Goal: Information Seeking & Learning: Find specific fact

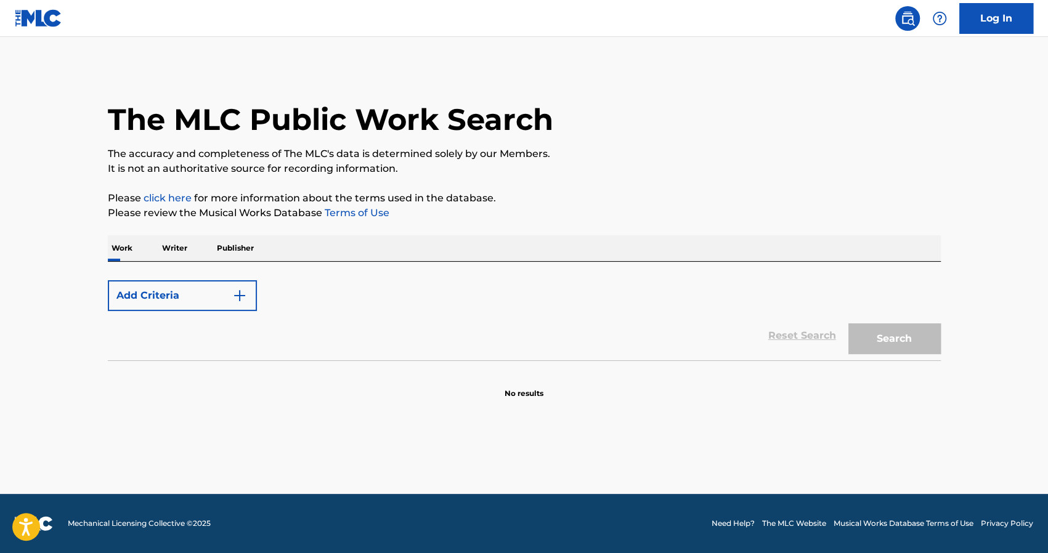
click at [184, 301] on button "Add Criteria" at bounding box center [182, 295] width 149 height 31
click at [184, 253] on p "Writer" at bounding box center [174, 248] width 33 height 26
click at [124, 248] on p "Work" at bounding box center [122, 248] width 28 height 26
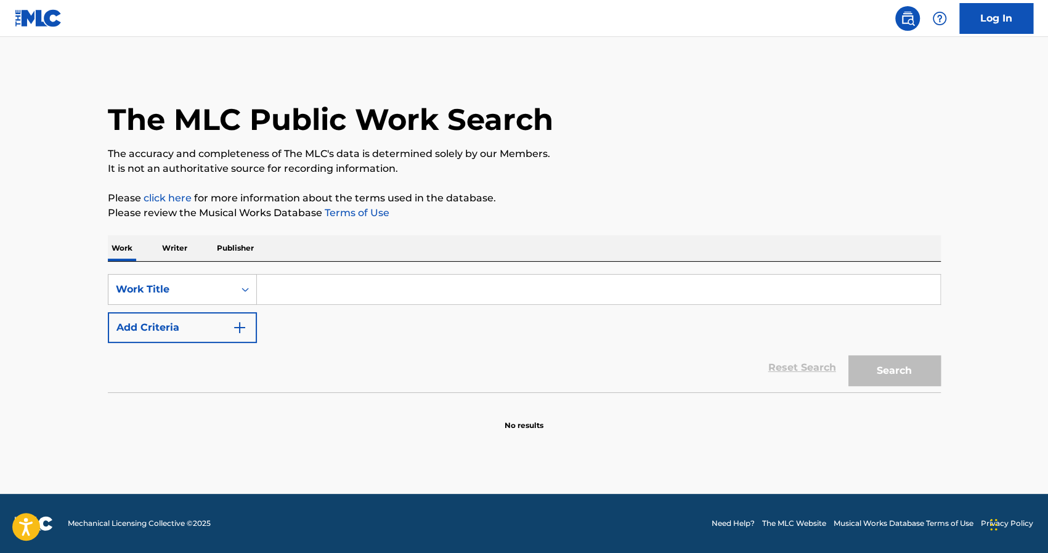
click at [331, 299] on input "Search Form" at bounding box center [598, 290] width 683 height 30
click at [848, 355] on button "Search" at bounding box center [894, 370] width 92 height 31
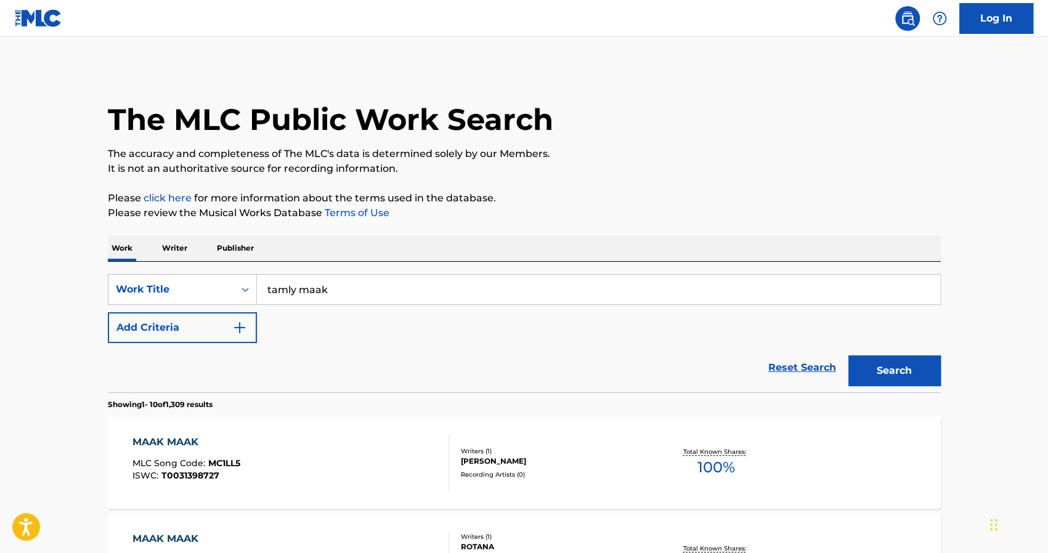
click at [333, 285] on input "tamly maak" at bounding box center [598, 290] width 683 height 30
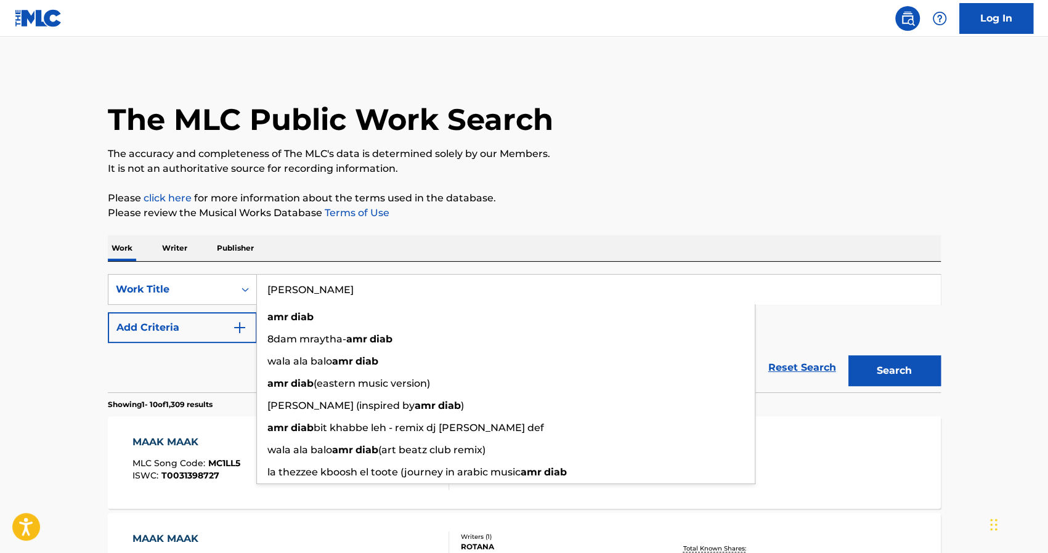
type input "amr diab"
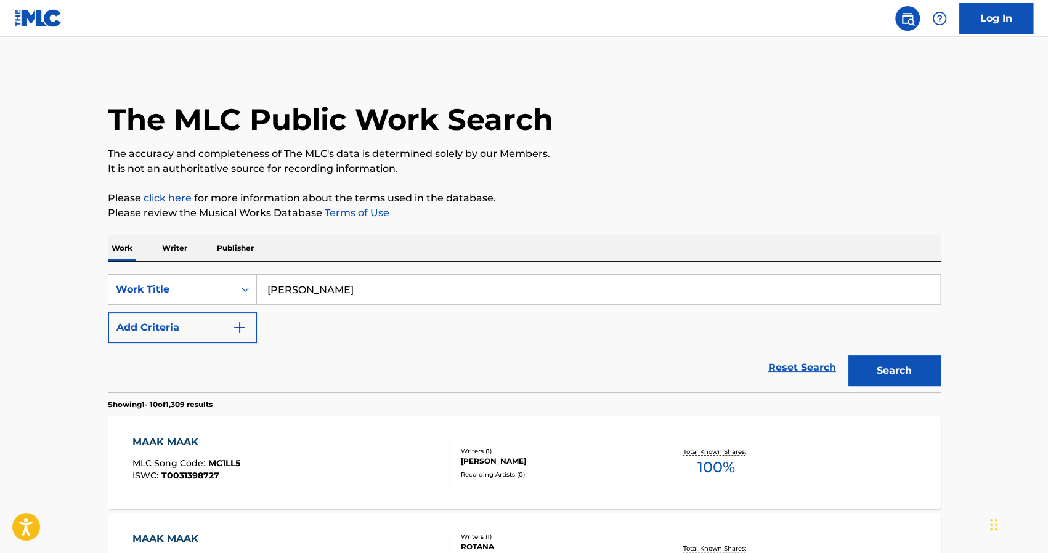
click at [174, 249] on p "Writer" at bounding box center [174, 248] width 33 height 26
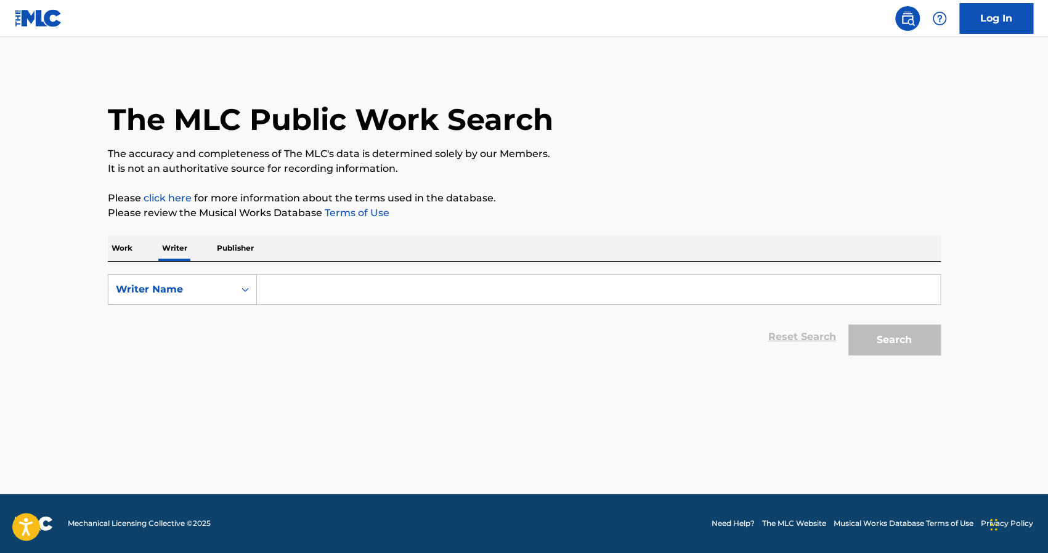
click at [335, 290] on input "Search Form" at bounding box center [598, 290] width 683 height 30
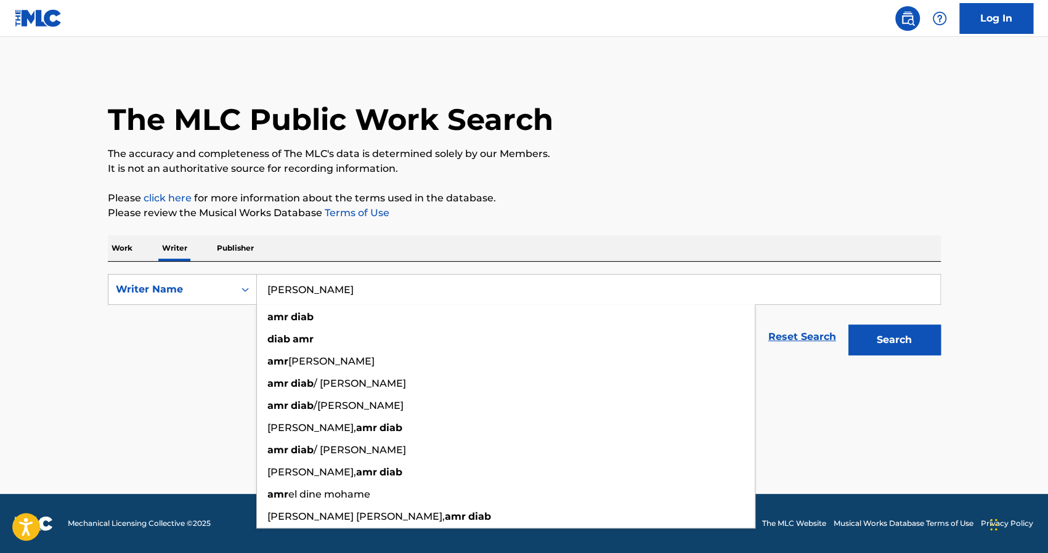
type input "amr diab"
click at [848, 325] on button "Search" at bounding box center [894, 340] width 92 height 31
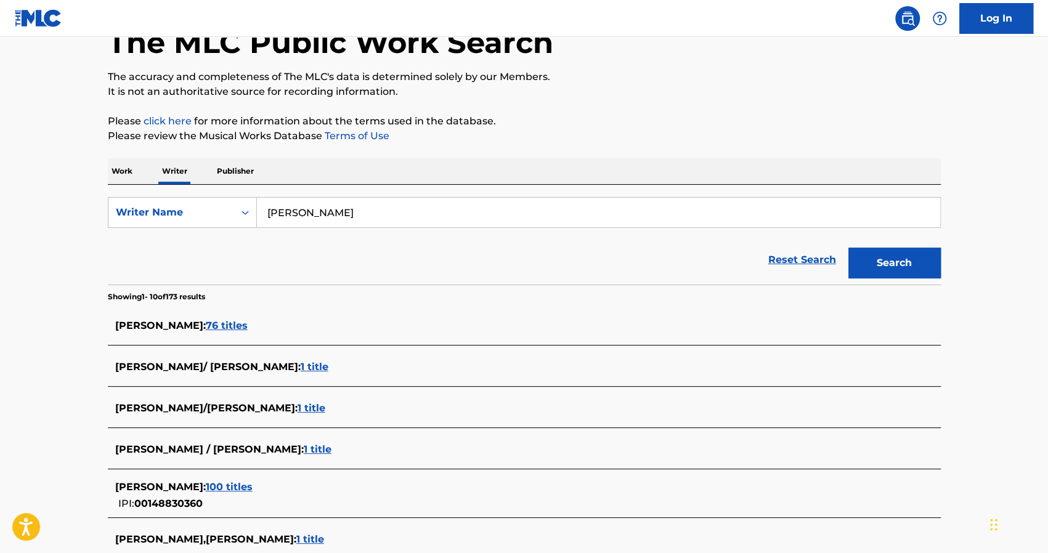
scroll to position [118, 0]
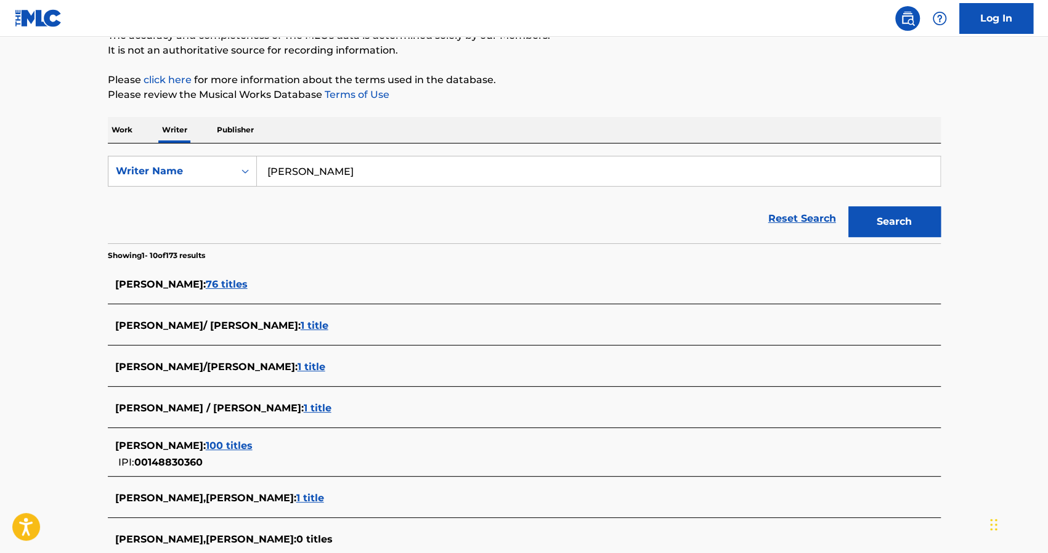
click at [206, 279] on span "76 titles" at bounding box center [227, 284] width 42 height 12
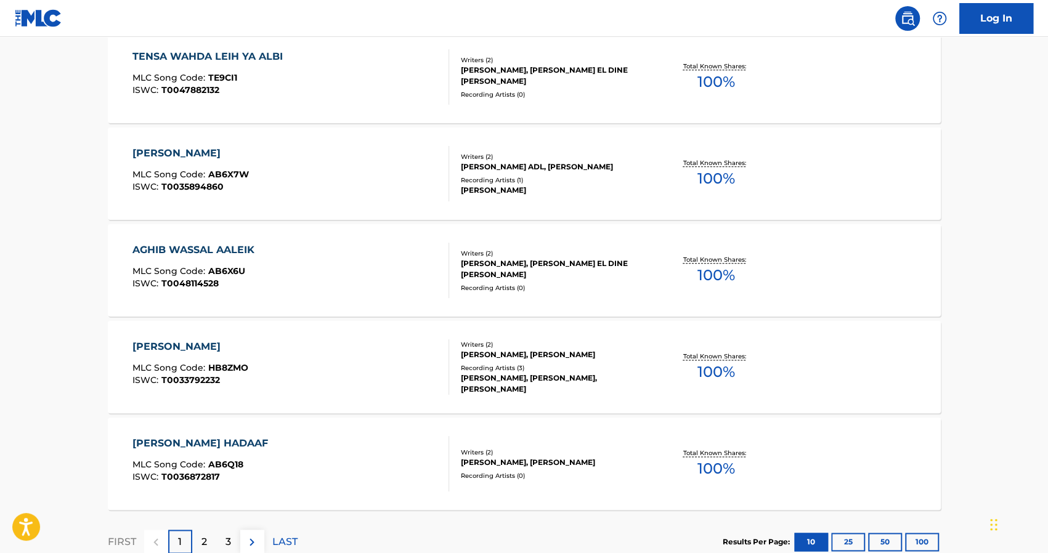
scroll to position [954, 0]
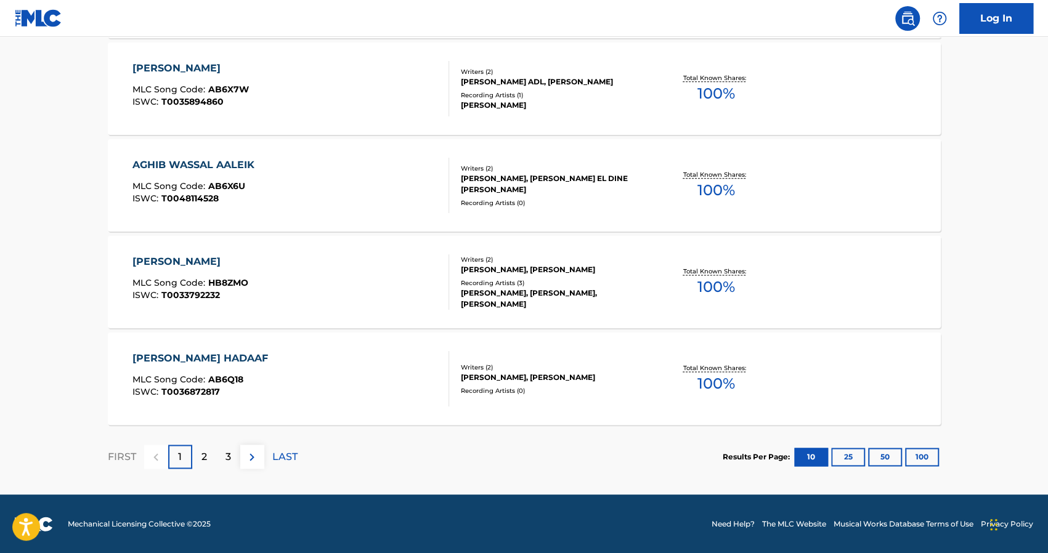
click at [208, 454] on div "2" at bounding box center [204, 457] width 24 height 24
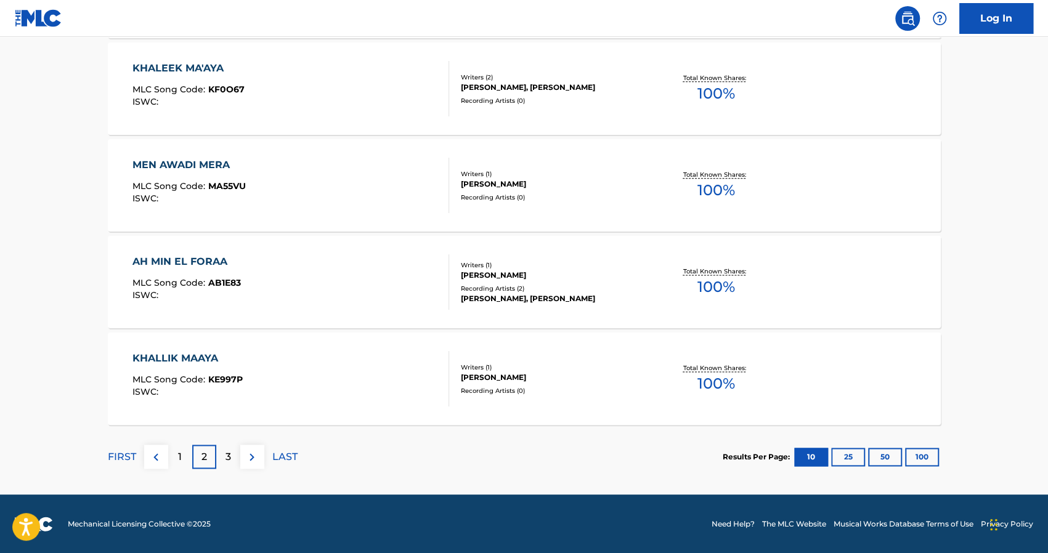
click at [231, 456] on div "3" at bounding box center [228, 457] width 24 height 24
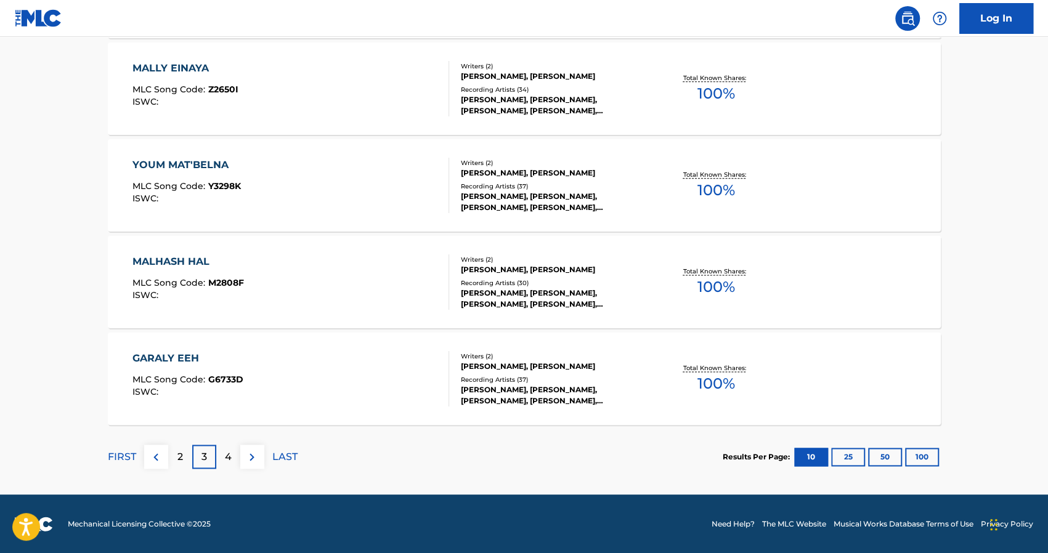
scroll to position [953, 0]
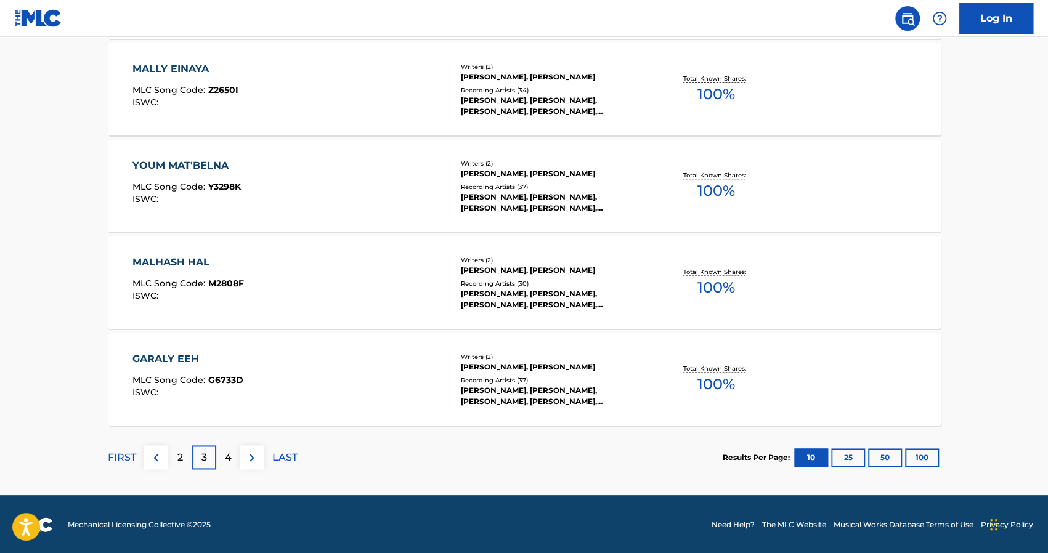
click at [225, 464] on p "4" at bounding box center [228, 457] width 7 height 15
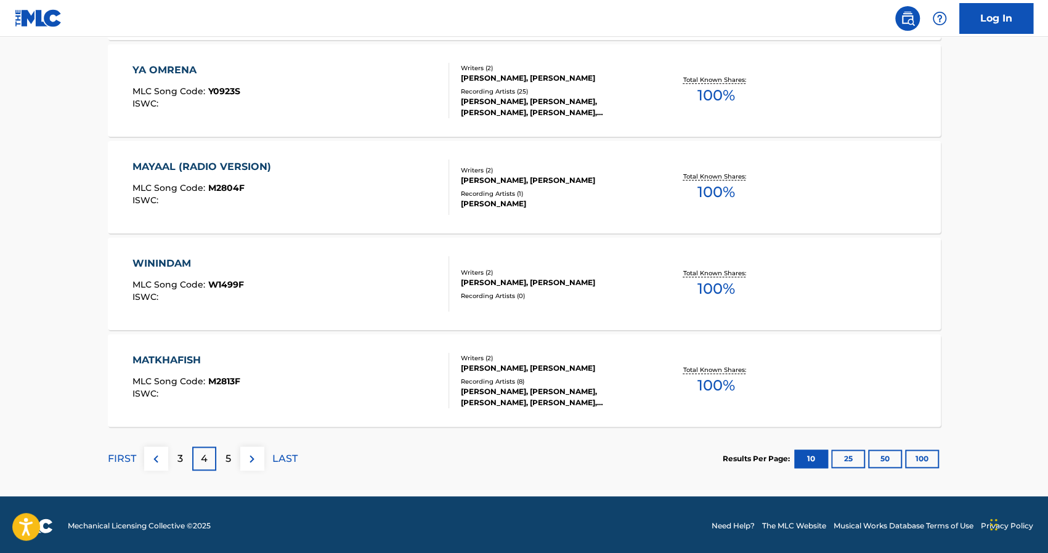
scroll to position [952, 0]
click at [230, 455] on p "5" at bounding box center [228, 458] width 6 height 15
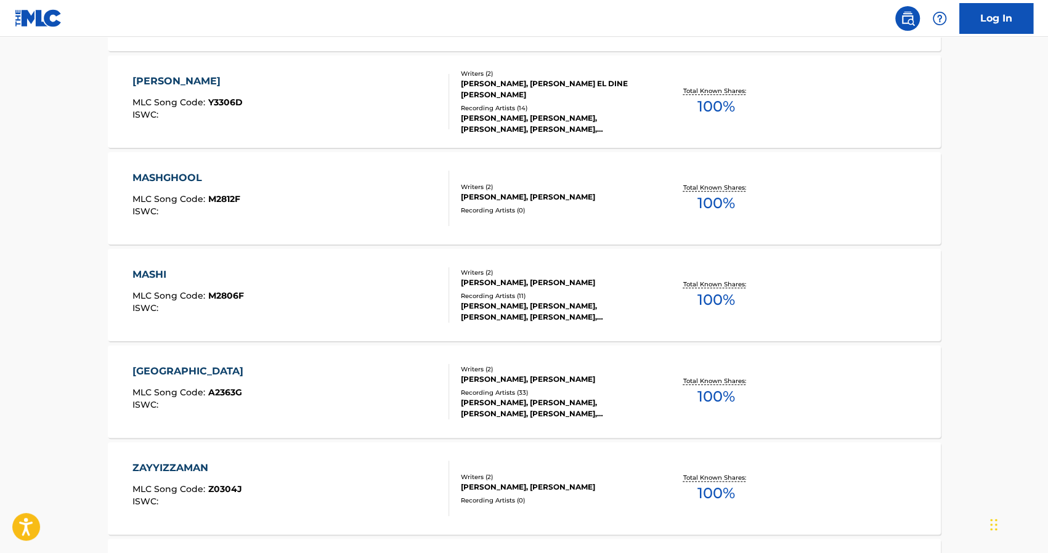
scroll to position [954, 0]
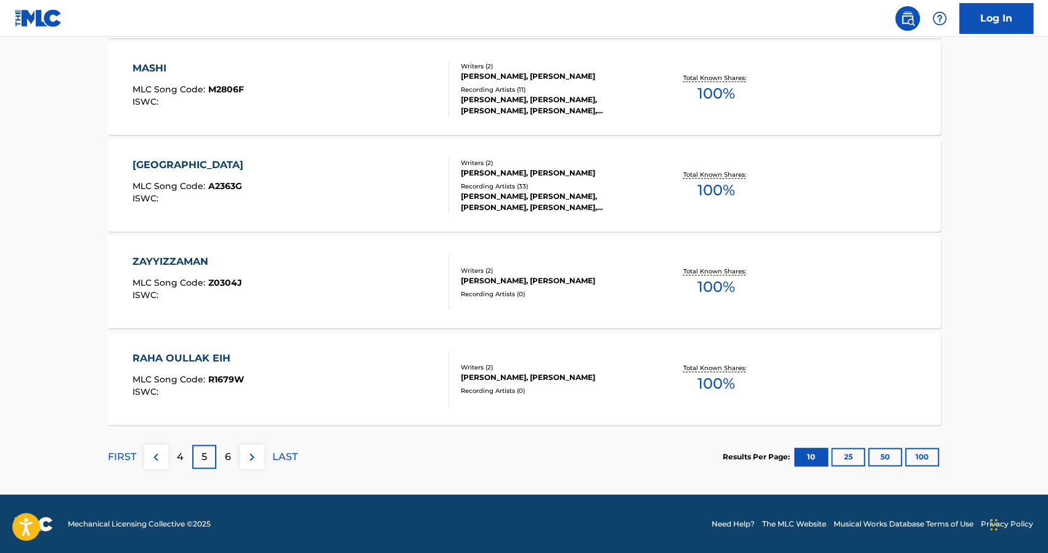
click at [235, 458] on div "6" at bounding box center [228, 457] width 24 height 24
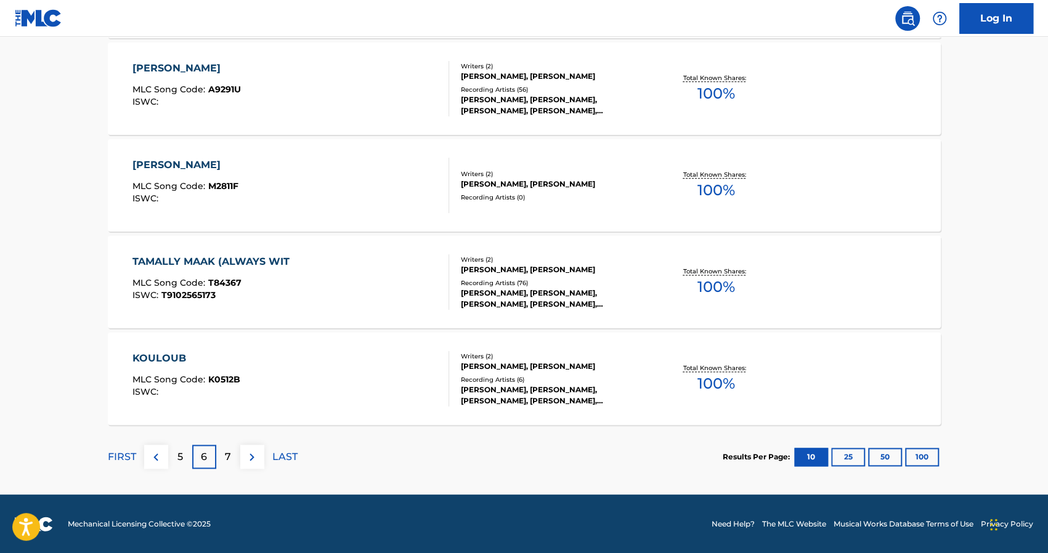
click at [230, 458] on div "7" at bounding box center [228, 457] width 24 height 24
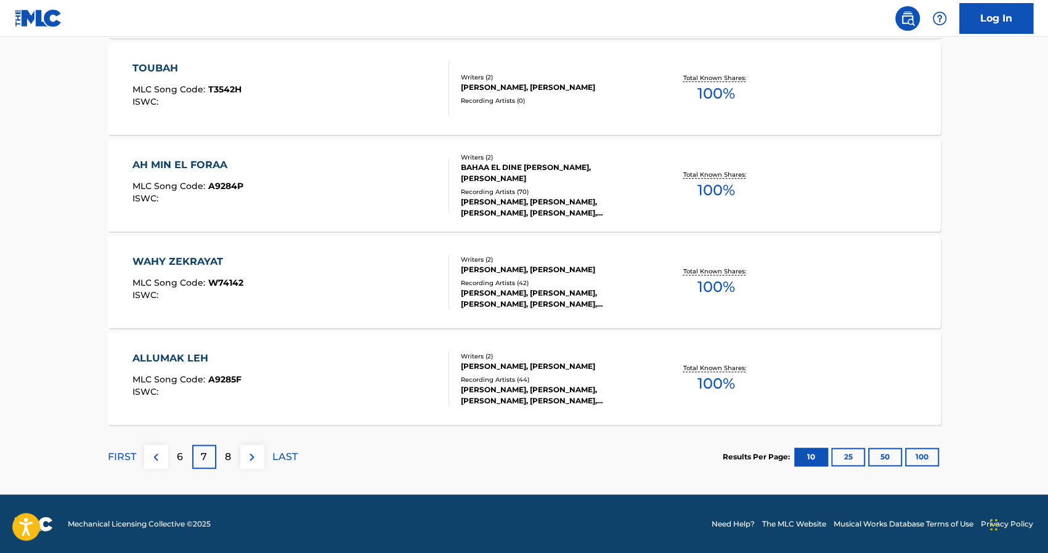
click at [191, 459] on div "6" at bounding box center [180, 457] width 24 height 24
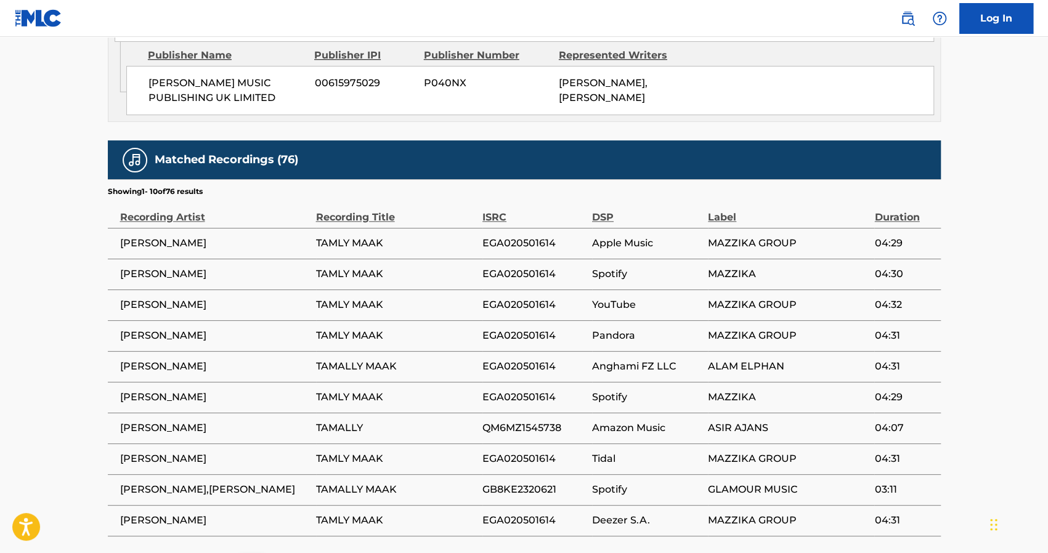
scroll to position [740, 0]
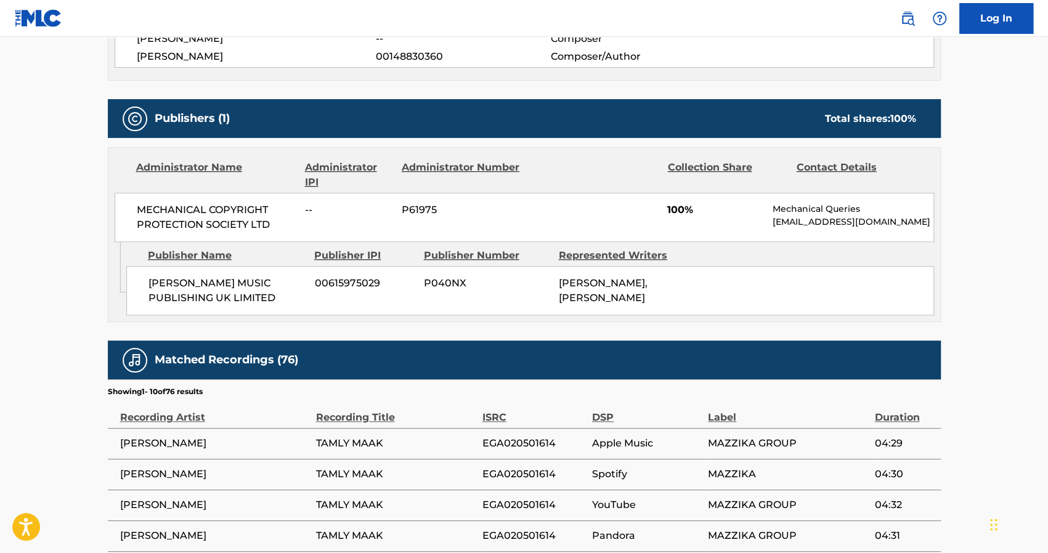
scroll to position [572, 0]
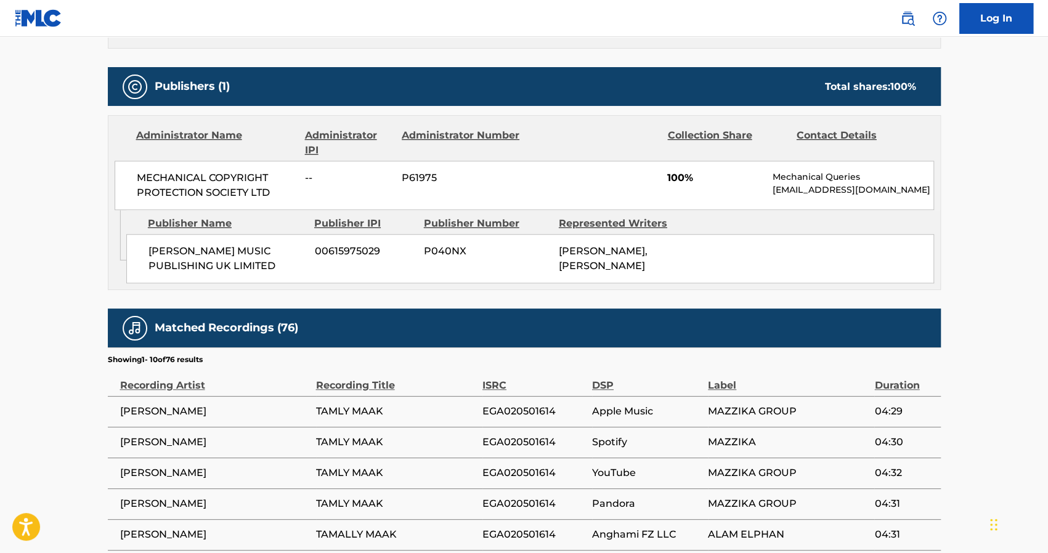
click at [238, 267] on span "[PERSON_NAME] MUSIC PUBLISHING UK LIMITED" at bounding box center [226, 259] width 157 height 30
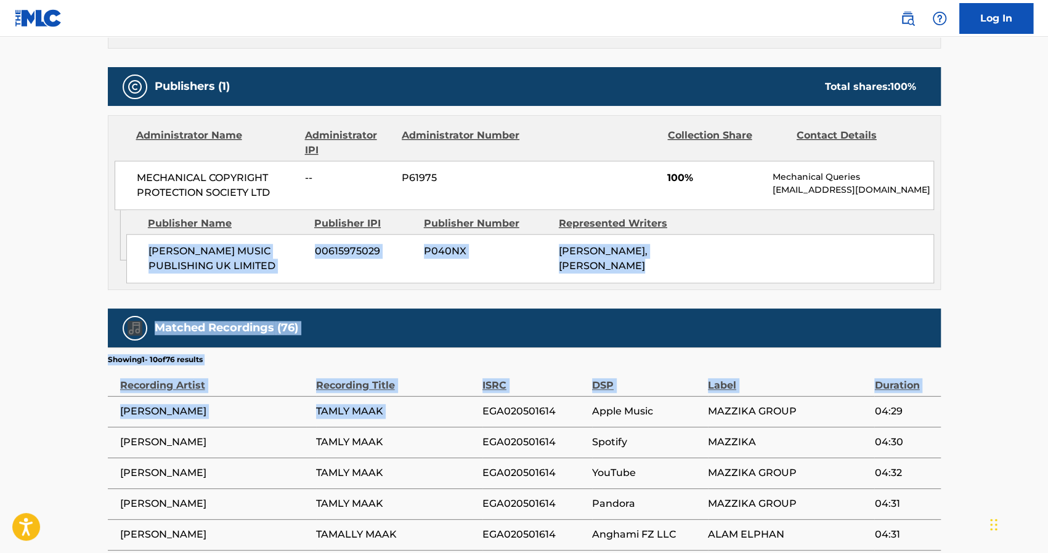
drag, startPoint x: 238, startPoint y: 267, endPoint x: 461, endPoint y: 419, distance: 269.8
click at [461, 419] on div "Work Detail Member Work Identifier -- MLC Song Code T84367 ISWC T9102565173 Dur…" at bounding box center [524, 197] width 833 height 1101
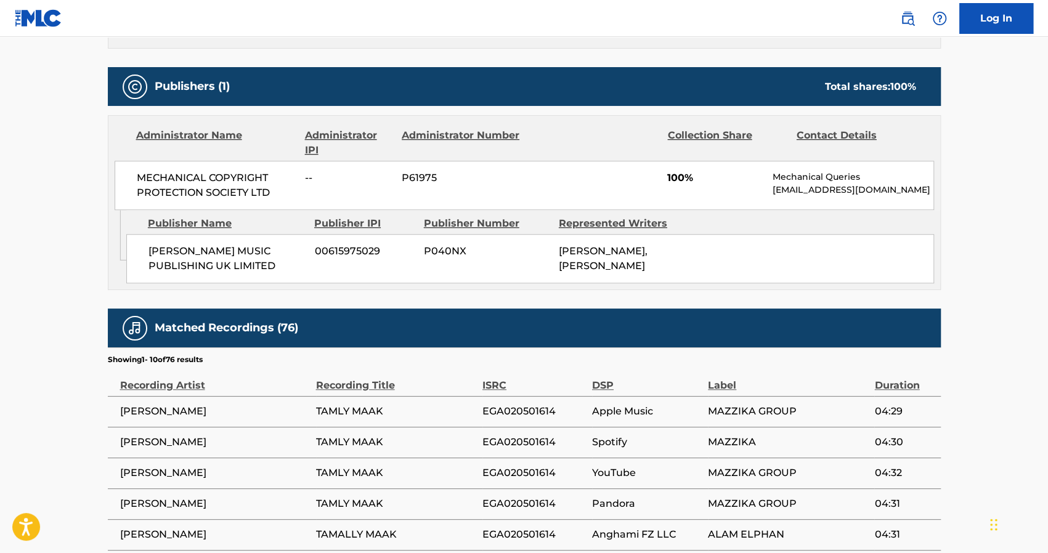
click at [711, 438] on td "MAZZIKA" at bounding box center [791, 442] width 166 height 31
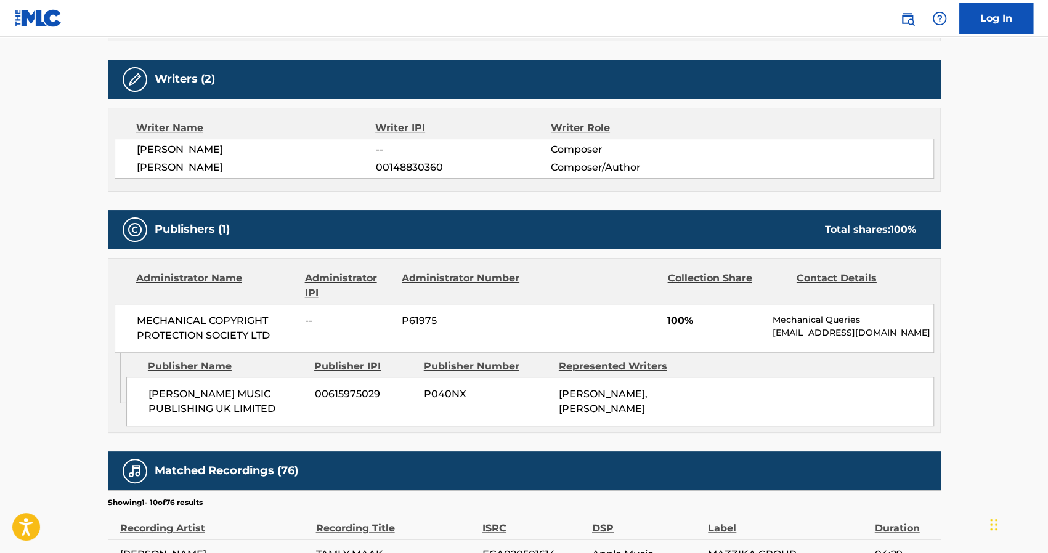
scroll to position [549, 0]
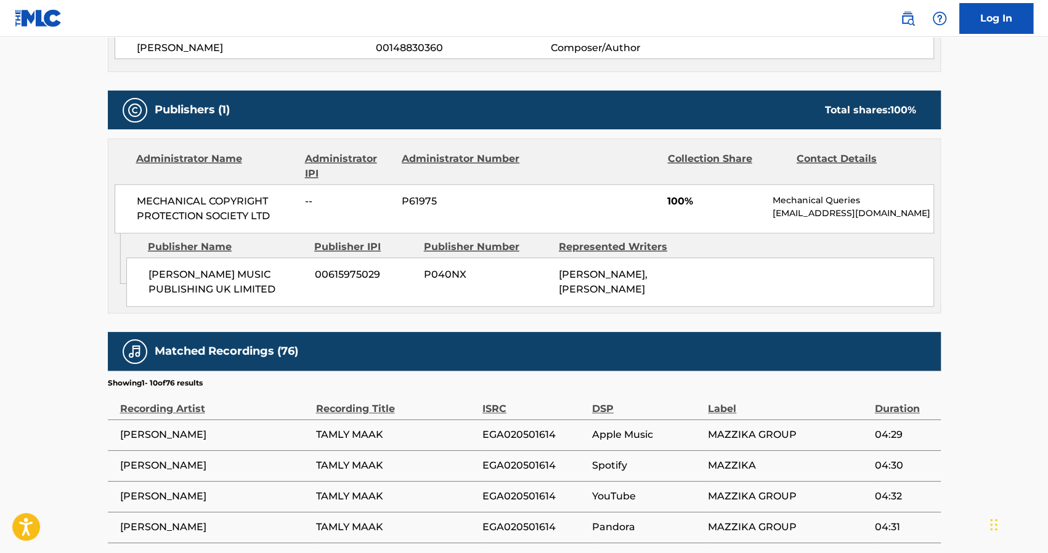
click at [183, 262] on div "Publisher Name Publisher IPI Publisher Number Represented Writers MELKONIAN MUS…" at bounding box center [533, 269] width 814 height 73
click at [201, 286] on span "[PERSON_NAME] MUSIC PUBLISHING UK LIMITED" at bounding box center [226, 282] width 157 height 30
click at [234, 291] on span "[PERSON_NAME] MUSIC PUBLISHING UK LIMITED" at bounding box center [226, 282] width 157 height 30
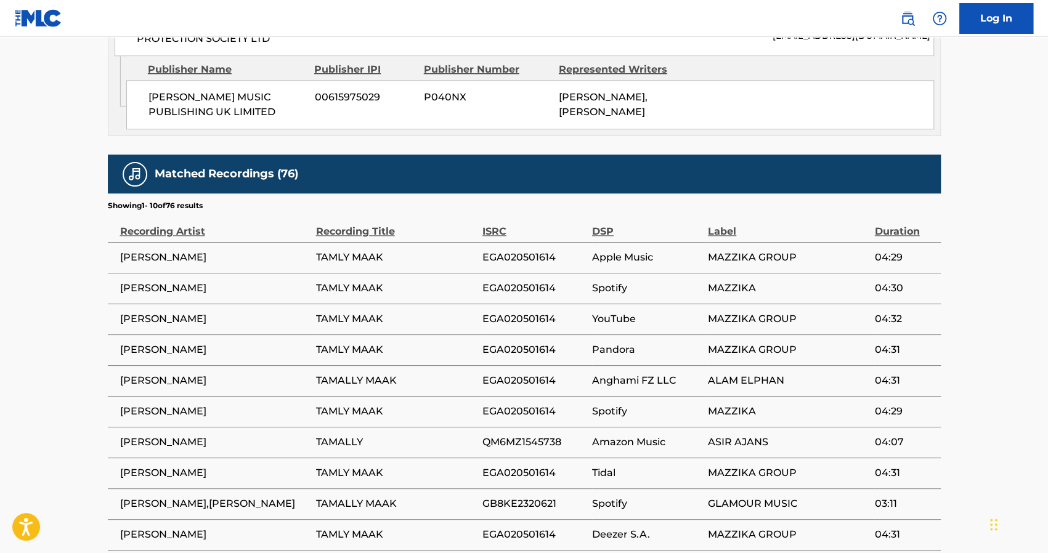
scroll to position [851, 0]
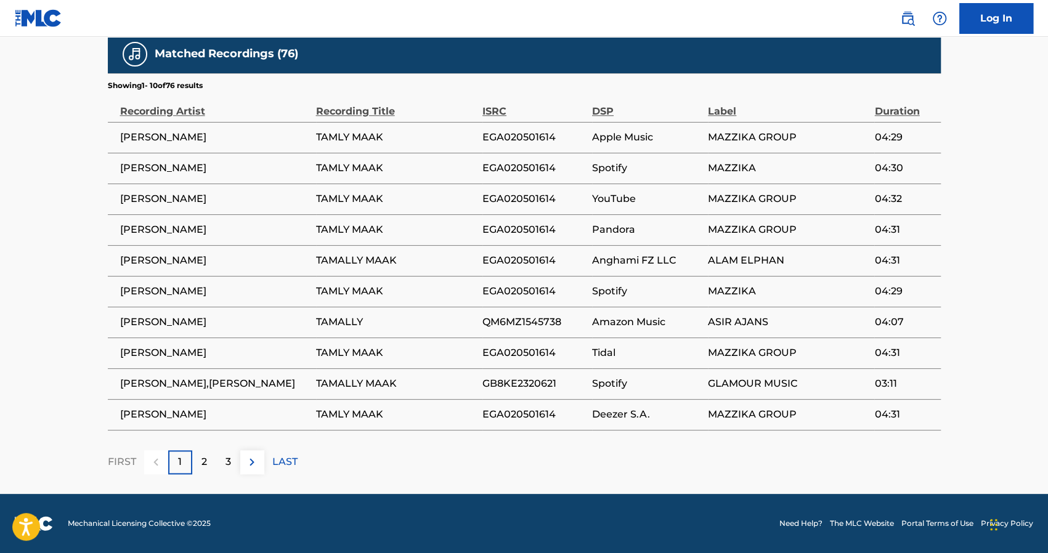
click at [361, 264] on span "TAMALLY MAAK" at bounding box center [396, 260] width 160 height 15
click at [559, 243] on td "EGA020501614" at bounding box center [537, 229] width 110 height 31
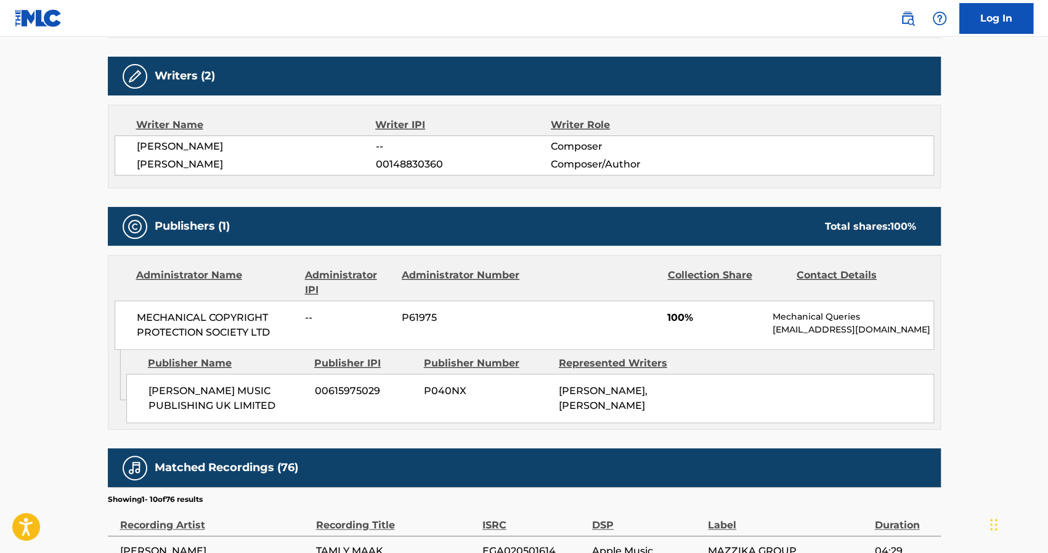
scroll to position [0, 0]
